Goal: Task Accomplishment & Management: Manage account settings

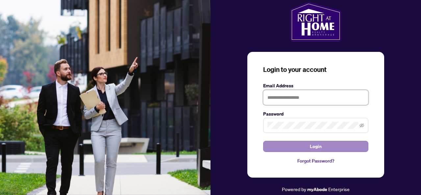
type input "**********"
click at [310, 146] on span "Login" at bounding box center [316, 146] width 12 height 11
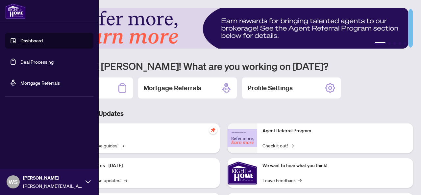
click at [30, 61] on link "Deal Processing" at bounding box center [36, 62] width 33 height 6
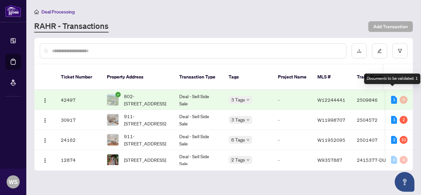
click at [391, 96] on div "1" at bounding box center [394, 100] width 6 height 8
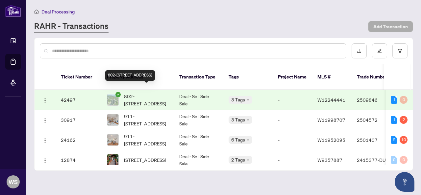
click at [140, 93] on span "802-[STREET_ADDRESS]" at bounding box center [146, 100] width 45 height 14
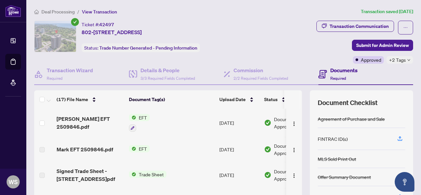
click at [334, 71] on h4 "Documents" at bounding box center [343, 70] width 27 height 8
click at [336, 78] on span "Required" at bounding box center [338, 78] width 16 height 5
click at [403, 27] on icon "ellipsis" at bounding box center [405, 27] width 5 height 5
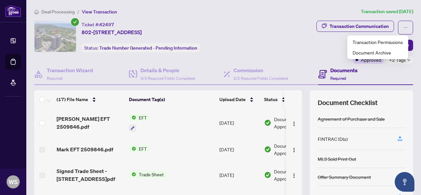
click at [279, 42] on div "Transaction Communication Submit for Admin Review Approved +2 Tags" at bounding box center [335, 42] width 153 height 43
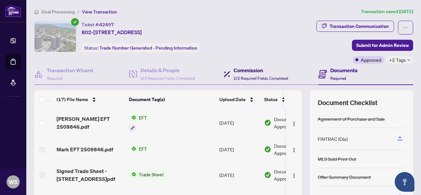
click at [245, 73] on h4 "Commission" at bounding box center [260, 70] width 55 height 8
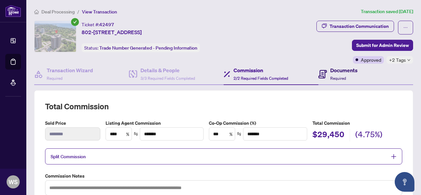
click at [335, 73] on h4 "Documents" at bounding box center [343, 70] width 27 height 8
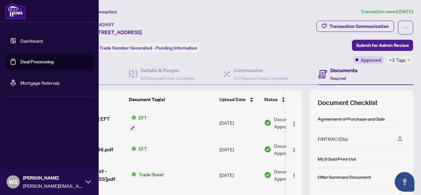
click at [90, 180] on icon at bounding box center [87, 181] width 5 height 5
click at [33, 141] on span "Logout" at bounding box center [26, 143] width 15 height 11
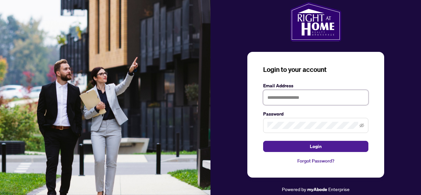
type input "**********"
